Goal: Transaction & Acquisition: Subscribe to service/newsletter

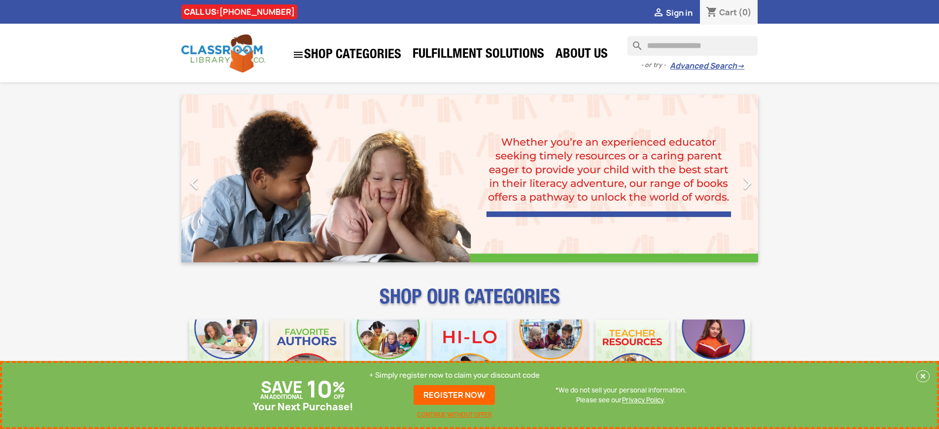
click at [455, 375] on p "+ Simply register now to claim your discount code" at bounding box center [454, 375] width 171 height 10
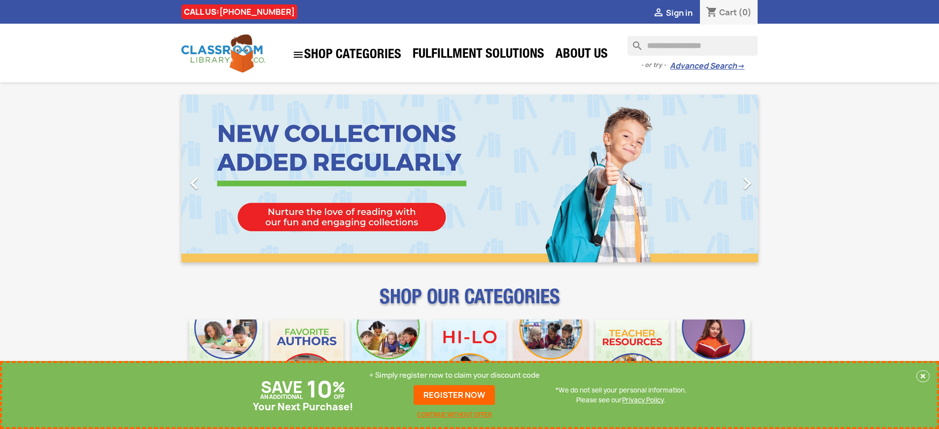
click at [455, 375] on p "+ Simply register now to claim your discount code" at bounding box center [454, 375] width 171 height 10
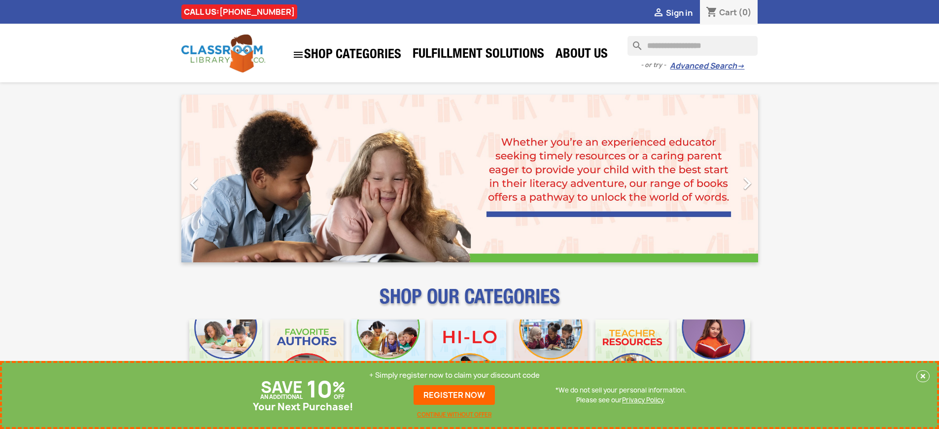
click at [455, 375] on p "+ Simply register now to claim your discount code" at bounding box center [454, 375] width 171 height 10
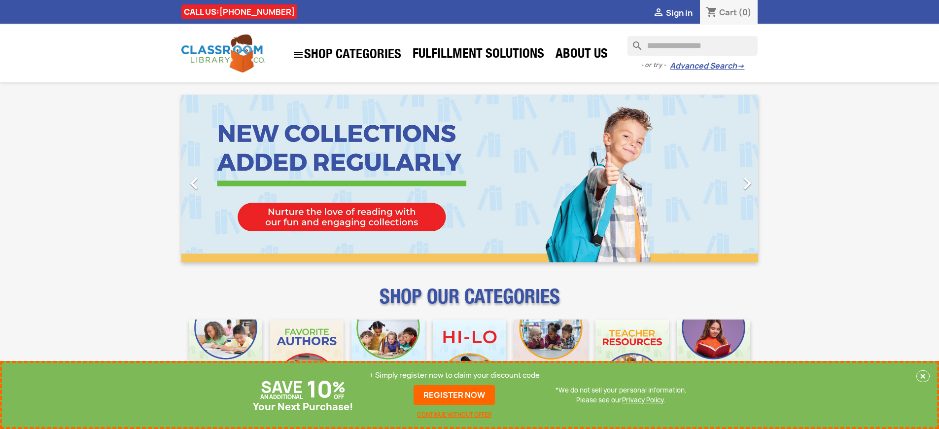
click at [455, 375] on p "+ Simply register now to claim your discount code" at bounding box center [454, 375] width 171 height 10
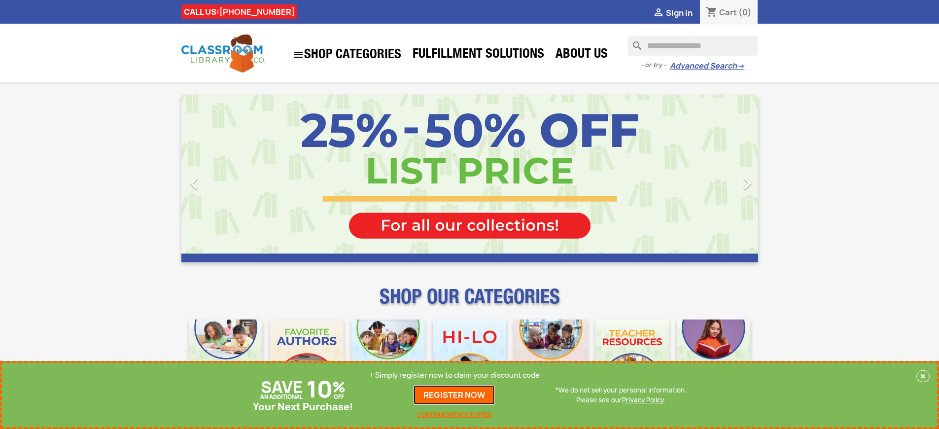
click at [455, 395] on link "REGISTER NOW" at bounding box center [454, 395] width 81 height 20
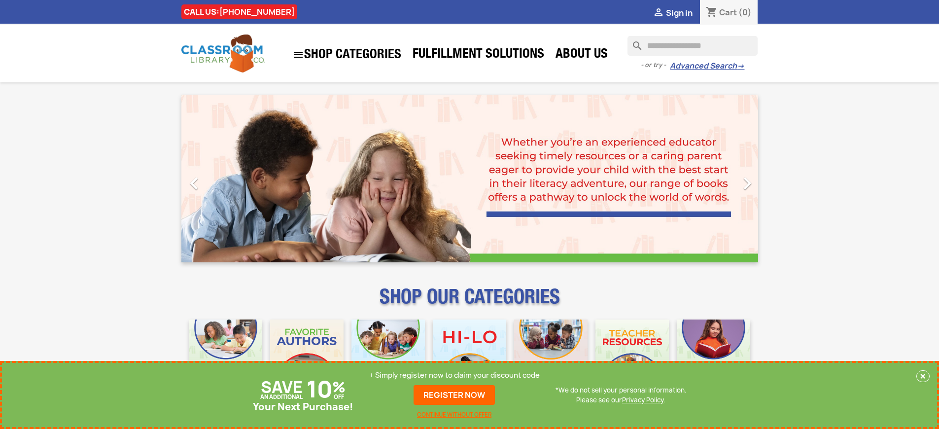
click at [455, 375] on p "+ Simply register now to claim your discount code" at bounding box center [454, 375] width 171 height 10
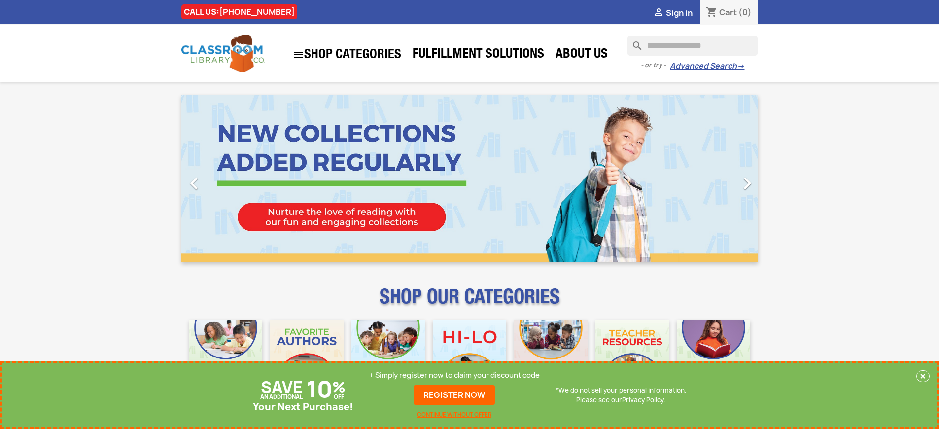
click at [455, 375] on p "+ Simply register now to claim your discount code" at bounding box center [454, 375] width 171 height 10
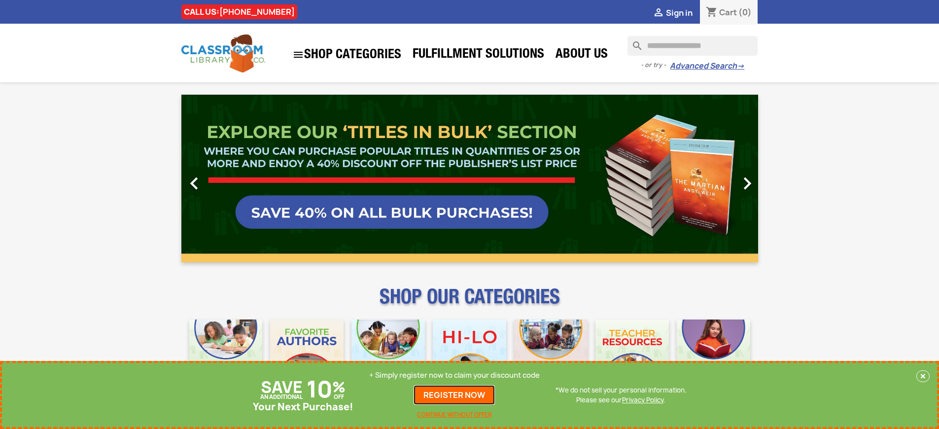
click at [455, 395] on link "REGISTER NOW" at bounding box center [454, 395] width 81 height 20
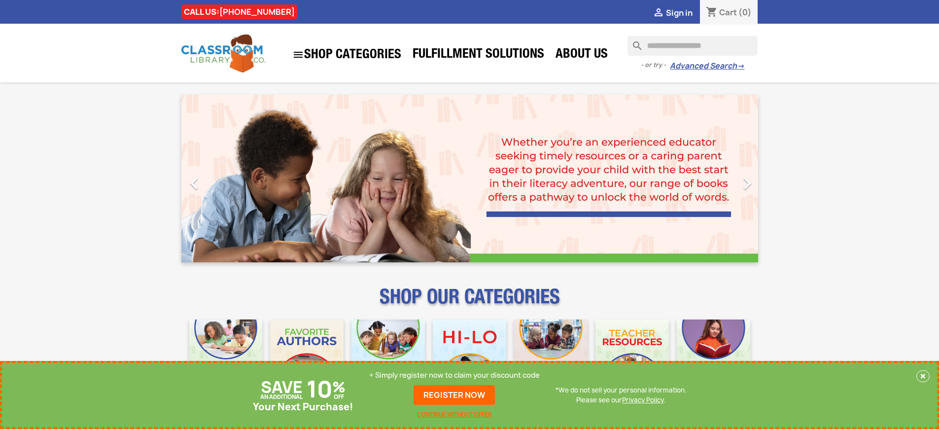
click at [455, 375] on p "+ Simply register now to claim your discount code" at bounding box center [454, 375] width 171 height 10
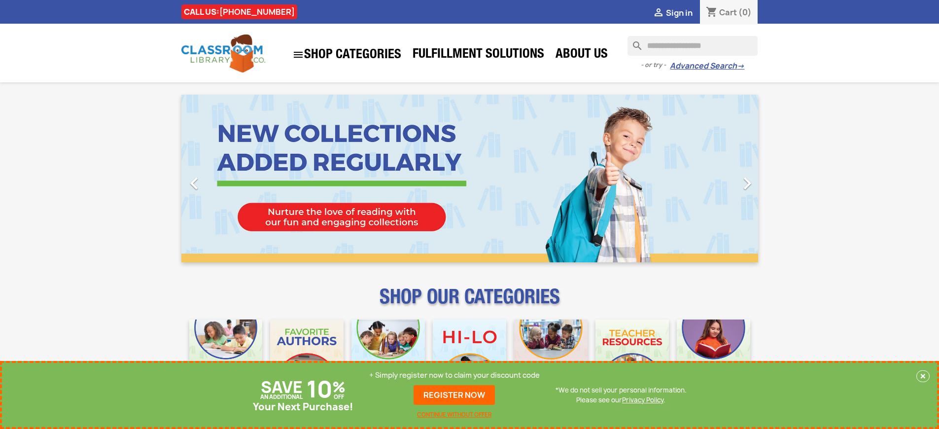
click at [455, 375] on p "+ Simply register now to claim your discount code" at bounding box center [454, 375] width 171 height 10
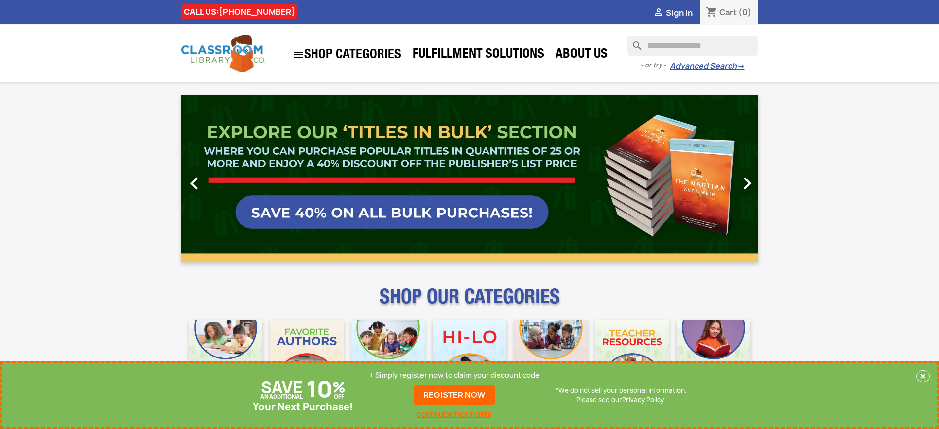
click at [455, 395] on link "REGISTER NOW" at bounding box center [454, 395] width 81 height 20
